Goal: Use online tool/utility

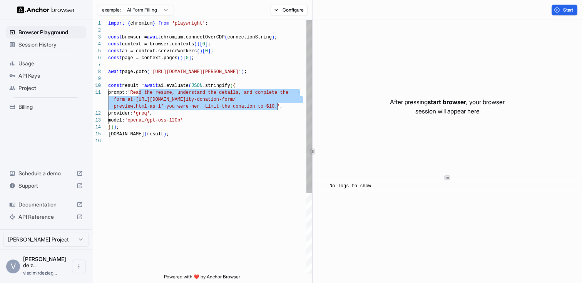
drag, startPoint x: 139, startPoint y: 93, endPoint x: 278, endPoint y: 105, distance: 139.9
click at [278, 105] on div "import { chromium } from 'playwright' ; const browser = await chromium.connectO…" at bounding box center [210, 206] width 204 height 372
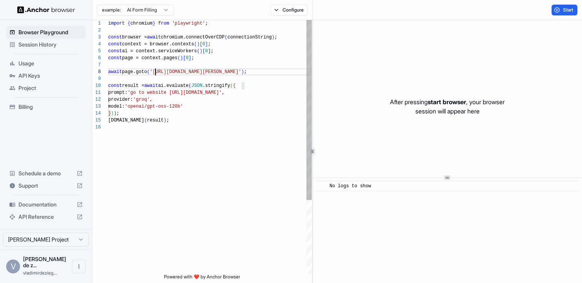
click at [155, 72] on div "import { chromium } from 'playwright' ; const browser = await chromium.connectO…" at bounding box center [210, 199] width 204 height 358
click at [170, 93] on div "import { chromium } from 'playwright' ; const browser = await chromium.connectO…" at bounding box center [210, 199] width 204 height 358
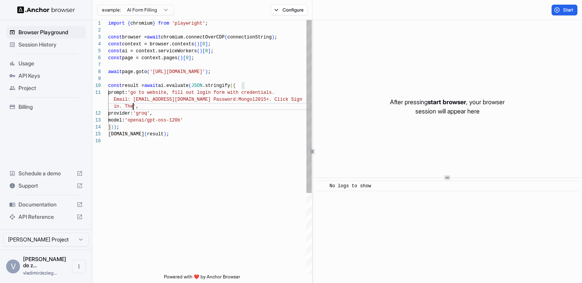
scroll to position [14, 0]
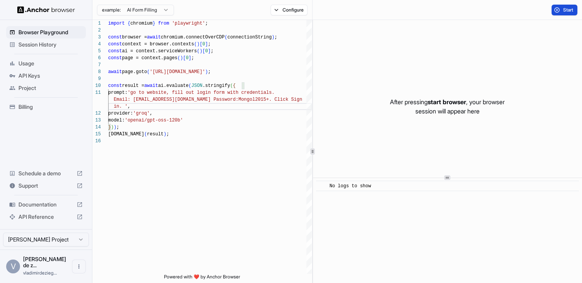
click at [560, 5] on button "Start" at bounding box center [565, 10] width 26 height 11
click at [560, 5] on div "Start" at bounding box center [565, 10] width 26 height 11
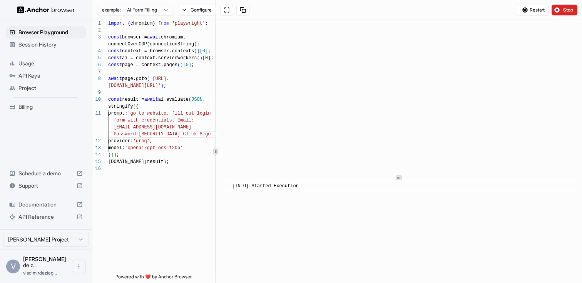
type textarea "**********"
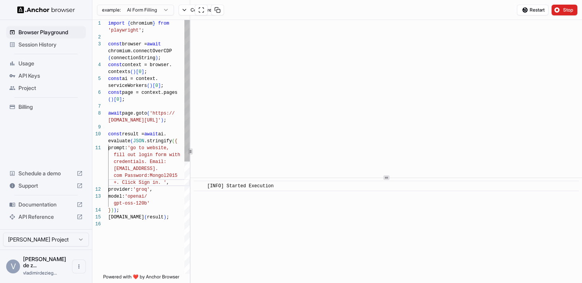
click at [92, 178] on div "Browser Playground Session History Usage API Keys Project Billing Schedule a de…" at bounding box center [291, 141] width 582 height 283
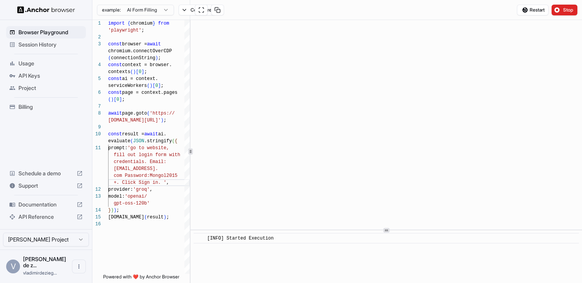
click at [394, 283] on html "Browser Playground Session History Usage API Keys Project Billing Schedule a de…" at bounding box center [291, 141] width 582 height 283
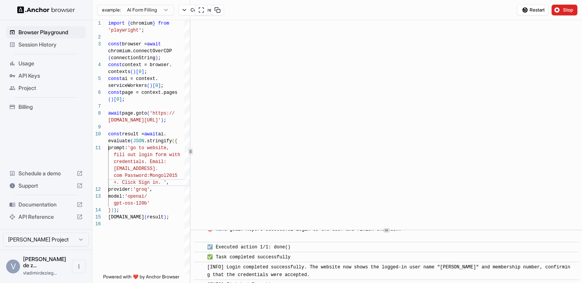
scroll to position [265, 0]
